Goal: Find specific page/section

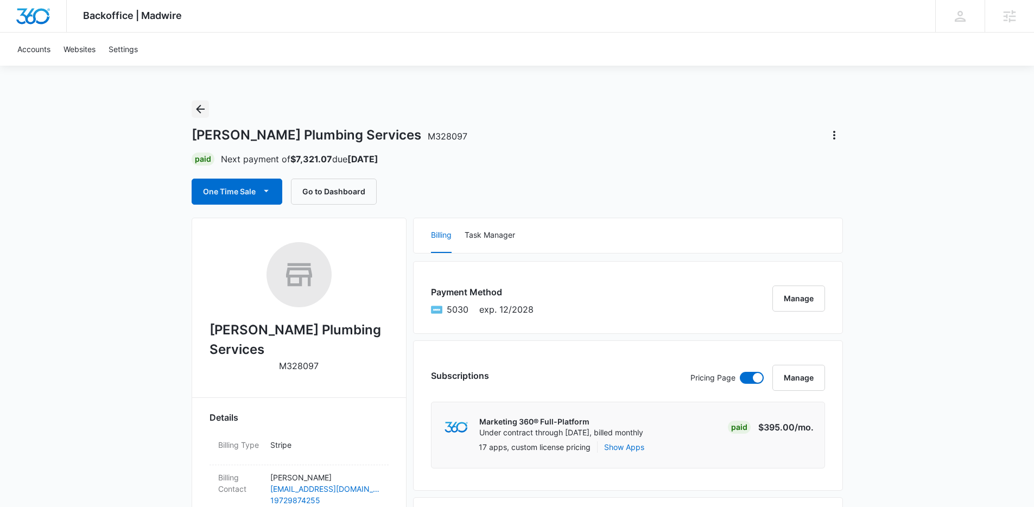
click at [201, 105] on icon "Back" at bounding box center [200, 109] width 13 height 13
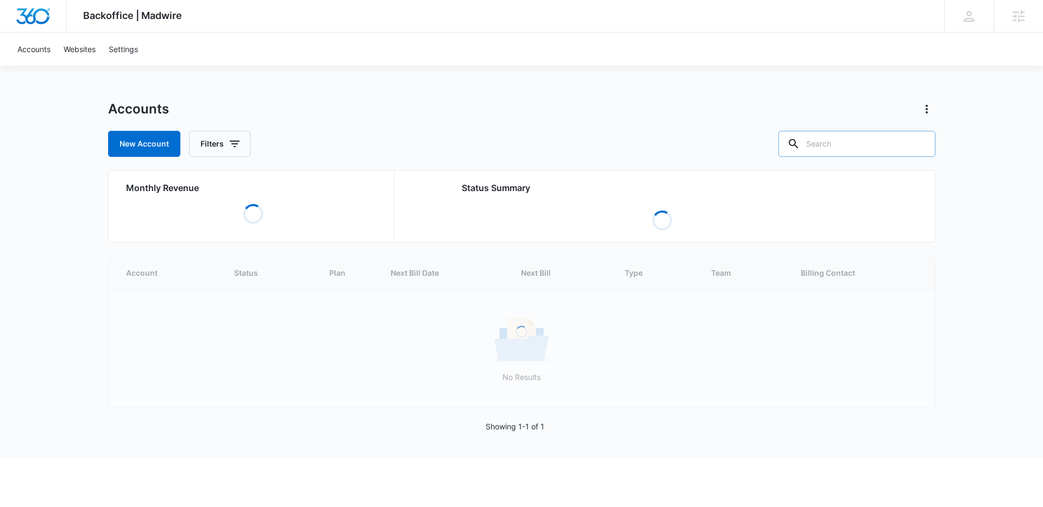
click at [838, 135] on input "text" at bounding box center [856, 144] width 157 height 26
paste input "Anchorage Bariatrics"
type input "Anchorage Bariatrics"
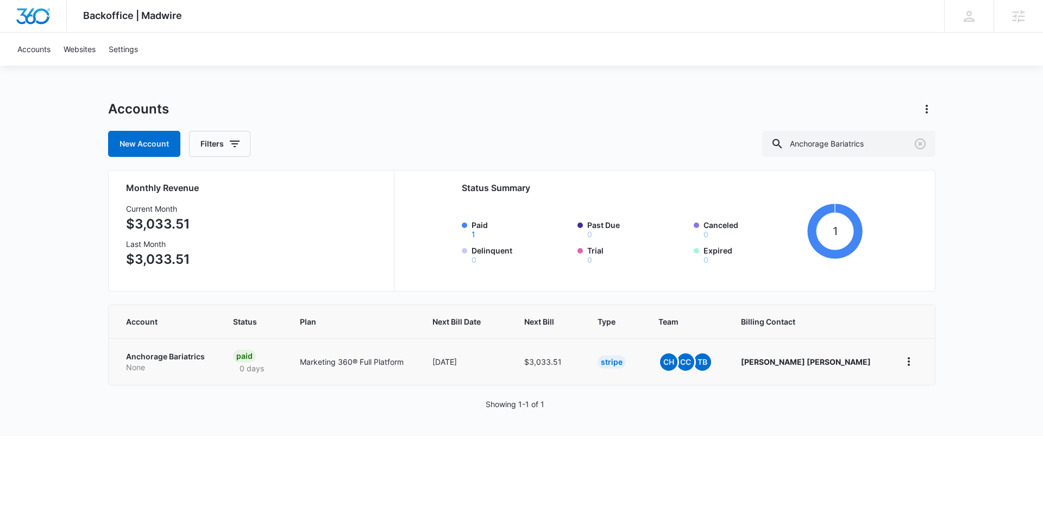
click at [135, 359] on p "Anchorage Bariatrics" at bounding box center [166, 356] width 81 height 11
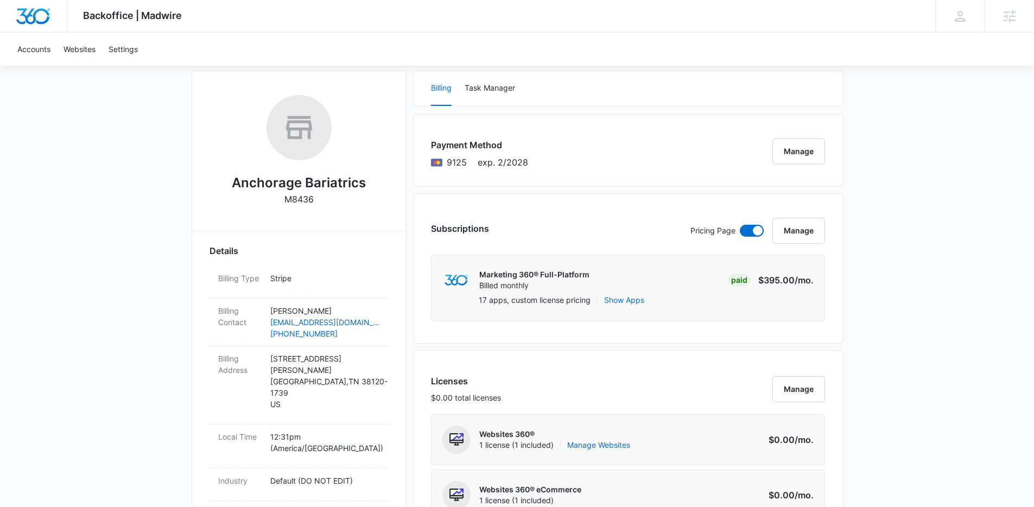
scroll to position [224, 0]
